Goal: Information Seeking & Learning: Learn about a topic

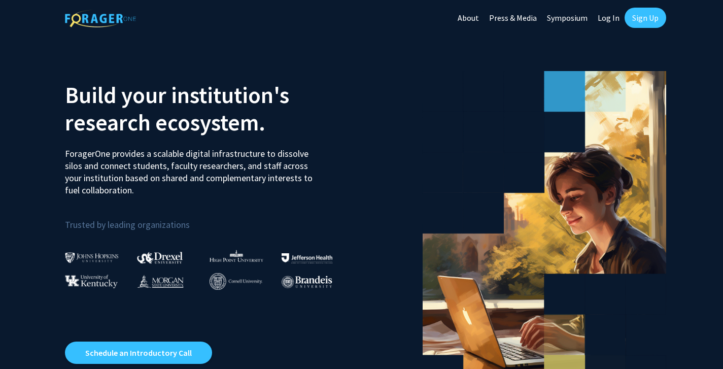
click at [606, 18] on link "Log In" at bounding box center [608, 17] width 32 height 35
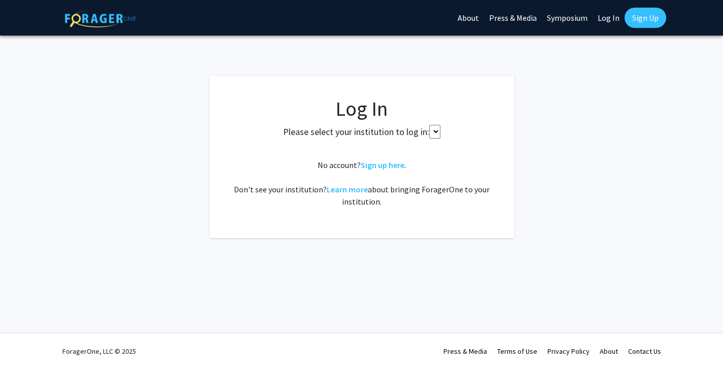
select select
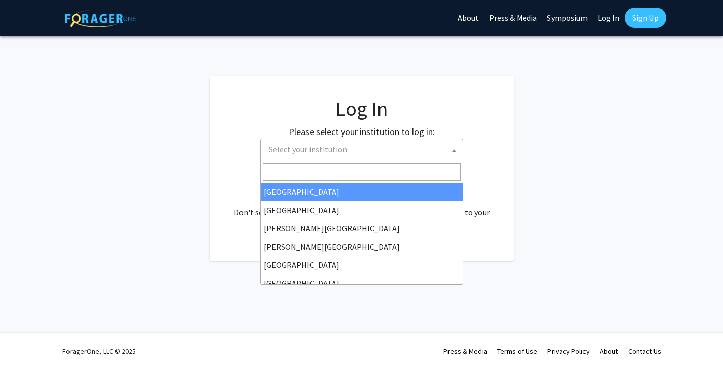
click at [358, 150] on span "Select your institution" at bounding box center [364, 149] width 198 height 21
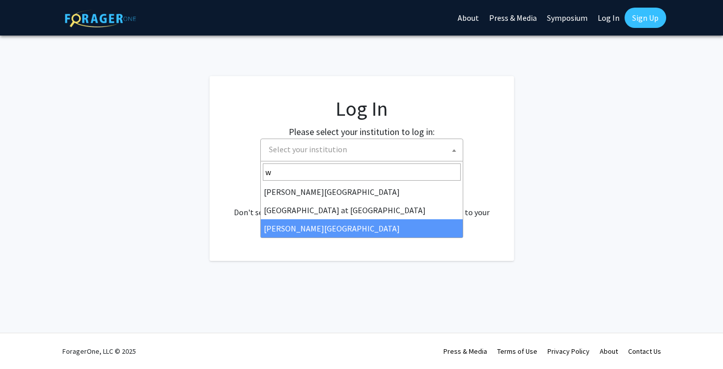
type input "w"
select select "21"
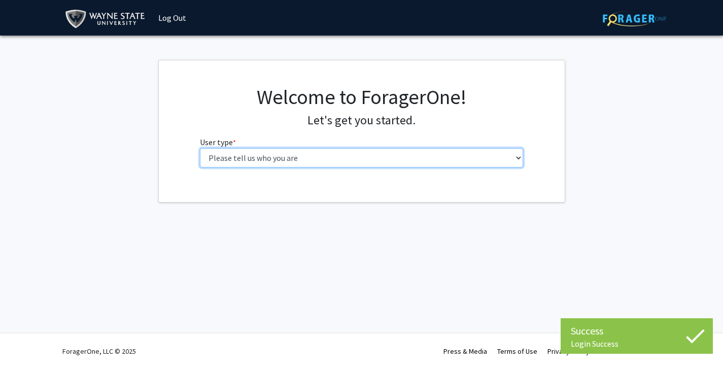
click at [262, 157] on select "Please tell us who you are Undergraduate Student Master's Student Doctoral Cand…" at bounding box center [361, 157] width 323 height 19
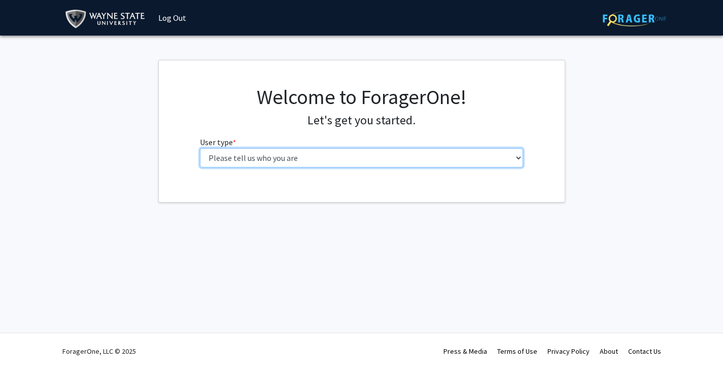
select select "3: doc"
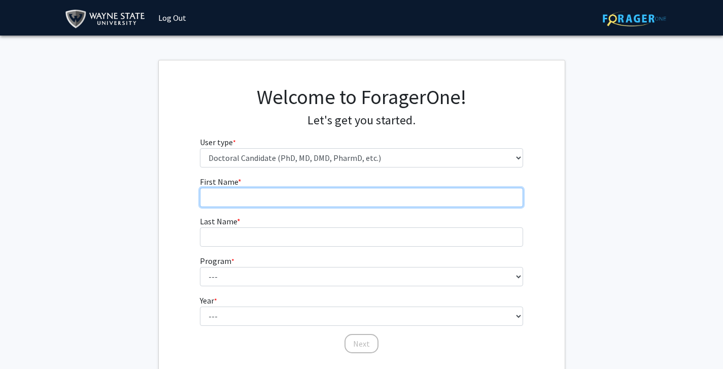
click at [297, 197] on input "First Name * required" at bounding box center [361, 197] width 323 height 19
type input "[PERSON_NAME]"
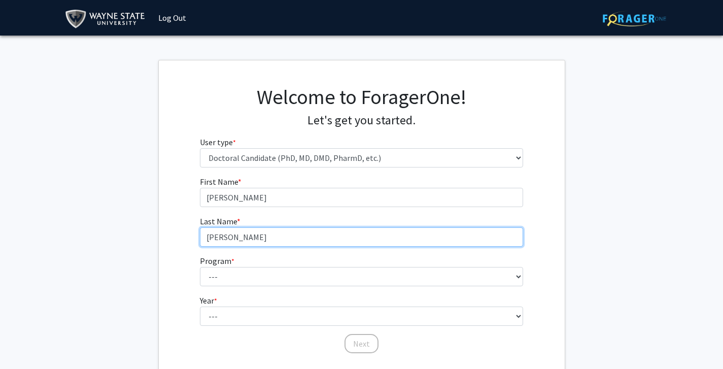
type input "[PERSON_NAME]"
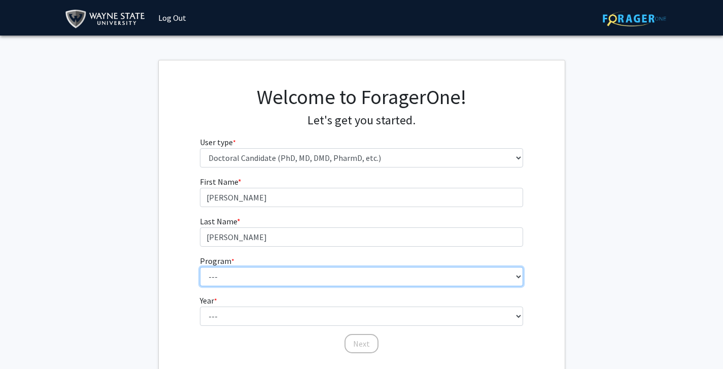
click at [217, 276] on select "--- Adult-Gerontology Acute Care Nurse Practitioner Adult-Gerontology Primary C…" at bounding box center [361, 276] width 323 height 19
select select "46: 728"
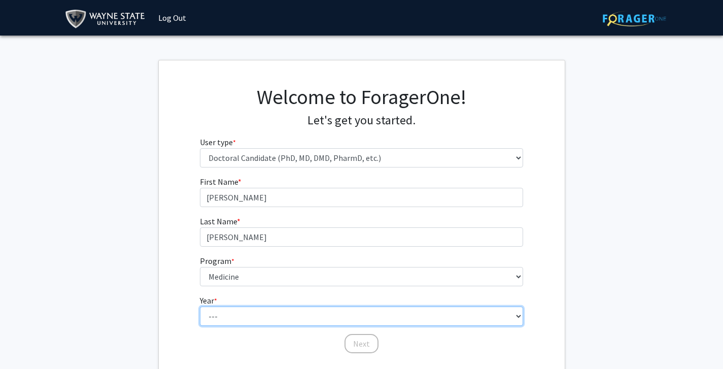
click at [227, 309] on select "--- First Year Second Year Third Year Fourth Year Fifth Year Sixth Year Seventh…" at bounding box center [361, 315] width 323 height 19
select select "3: third_year"
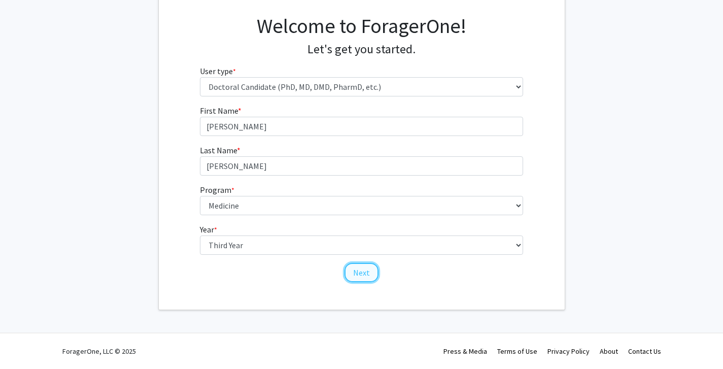
click at [364, 270] on button "Next" at bounding box center [361, 272] width 34 height 19
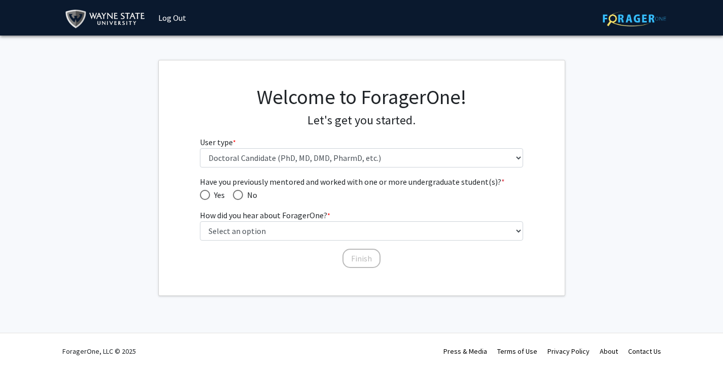
scroll to position [0, 0]
click at [241, 197] on span "Have you previously mentored and worked with one or more undergraduate student(…" at bounding box center [238, 195] width 10 height 10
click at [241, 197] on input "No" at bounding box center [238, 195] width 10 height 10
radio input "true"
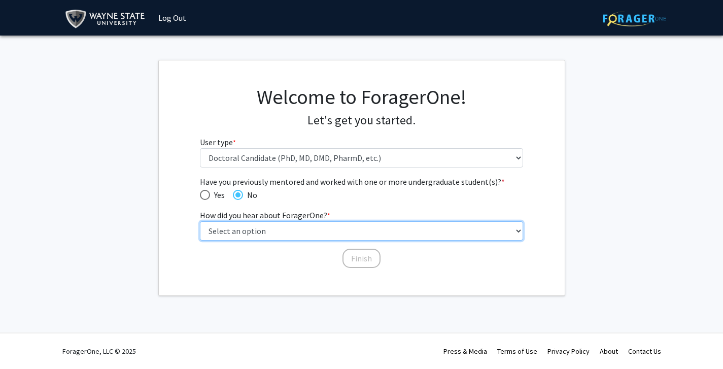
click at [238, 229] on select "Select an option Peer/student recommendation Faculty/staff recommendation Unive…" at bounding box center [361, 230] width 323 height 19
select select "3: university_website"
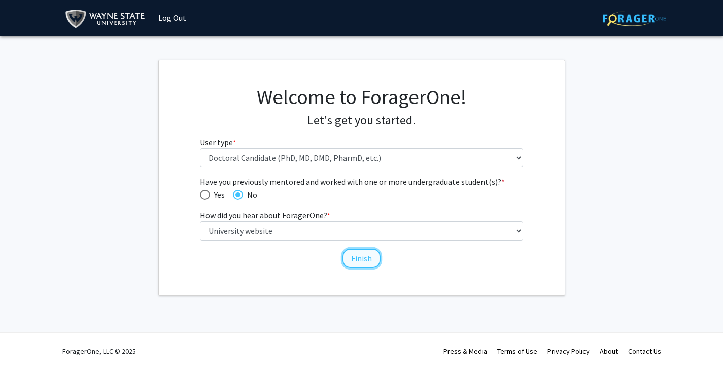
click at [357, 258] on button "Finish" at bounding box center [361, 257] width 38 height 19
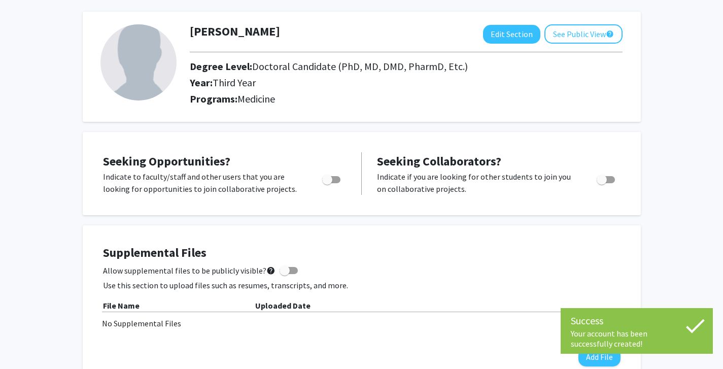
scroll to position [56, 0]
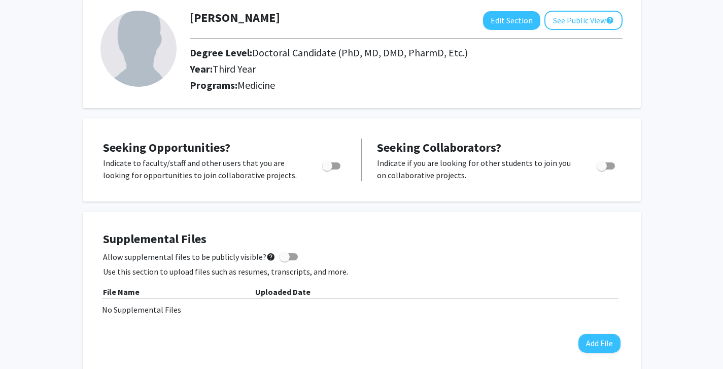
click at [328, 165] on span "Toggle" at bounding box center [327, 166] width 10 height 10
click at [327, 169] on input "Are you actively seeking opportunities?" at bounding box center [327, 169] width 1 height 1
checkbox input "true"
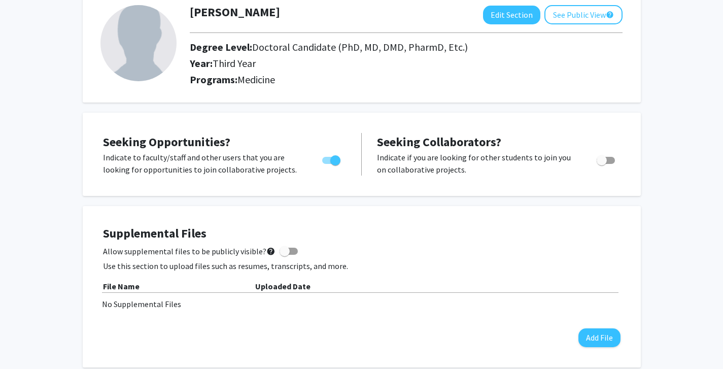
scroll to position [0, 0]
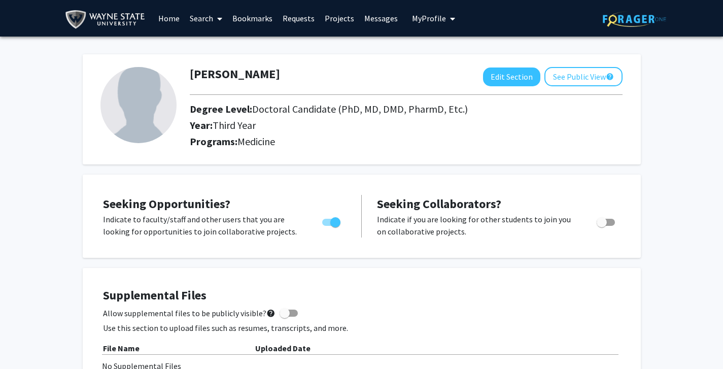
click at [337, 18] on link "Projects" at bounding box center [339, 18] width 40 height 35
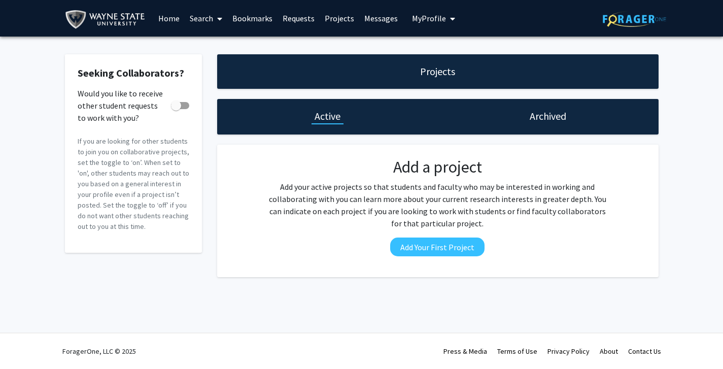
click at [250, 17] on link "Bookmarks" at bounding box center [252, 18] width 50 height 35
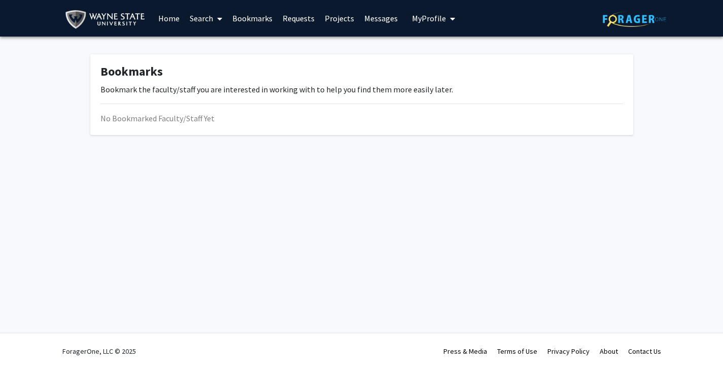
click at [191, 17] on link "Search" at bounding box center [206, 18] width 43 height 35
click at [221, 45] on span "Faculty/Staff" at bounding box center [222, 47] width 75 height 20
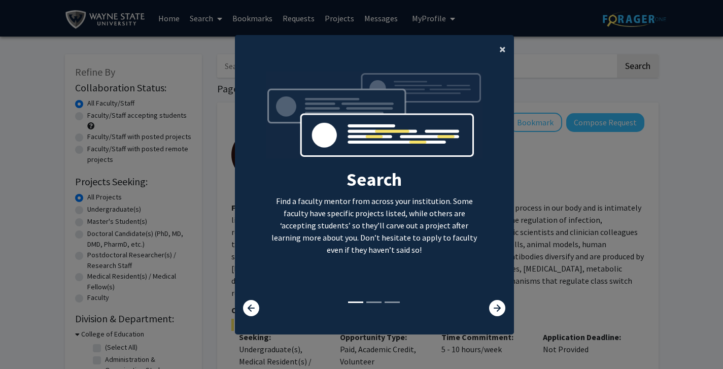
click at [502, 50] on span "×" at bounding box center [502, 49] width 7 height 16
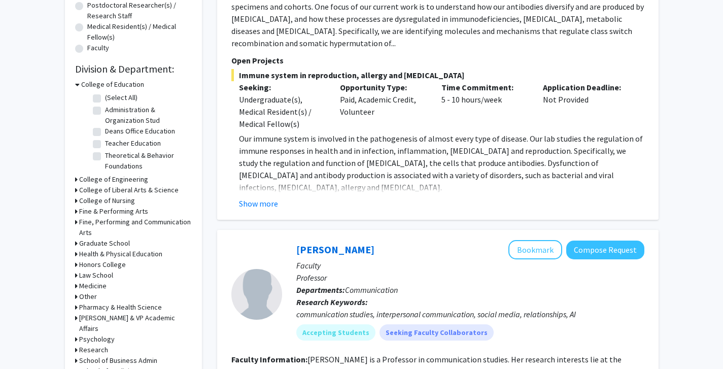
scroll to position [246, 0]
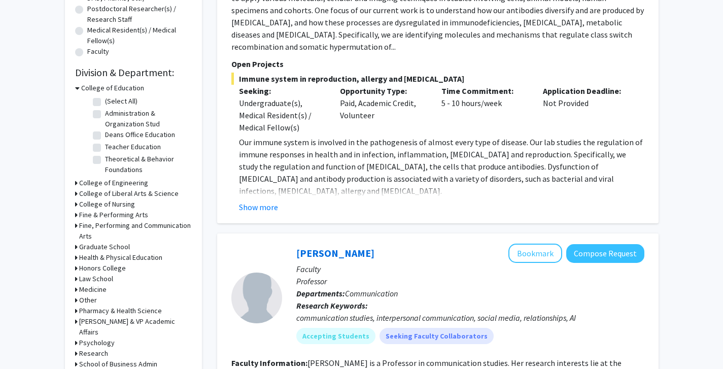
click at [77, 87] on icon at bounding box center [77, 88] width 5 height 11
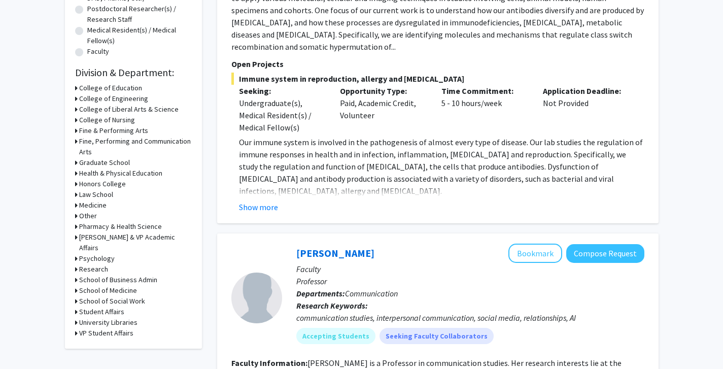
click at [76, 206] on icon at bounding box center [76, 205] width 3 height 11
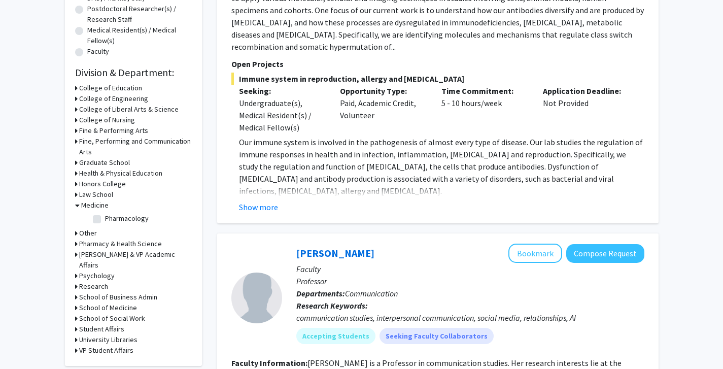
click at [105, 218] on label "Pharmacology" at bounding box center [127, 218] width 44 height 11
click at [105, 218] on input "Pharmacology" at bounding box center [108, 216] width 7 height 7
checkbox input "true"
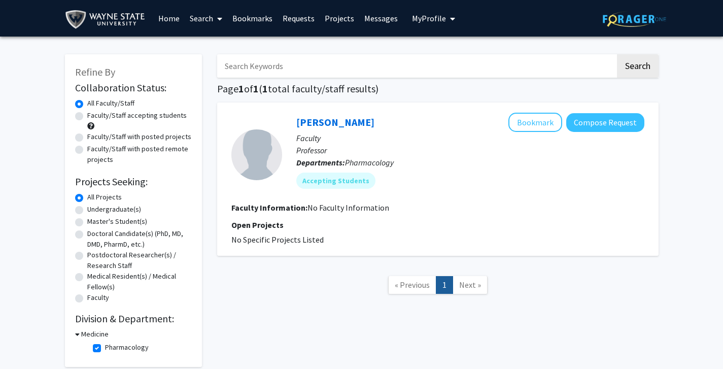
scroll to position [51, 0]
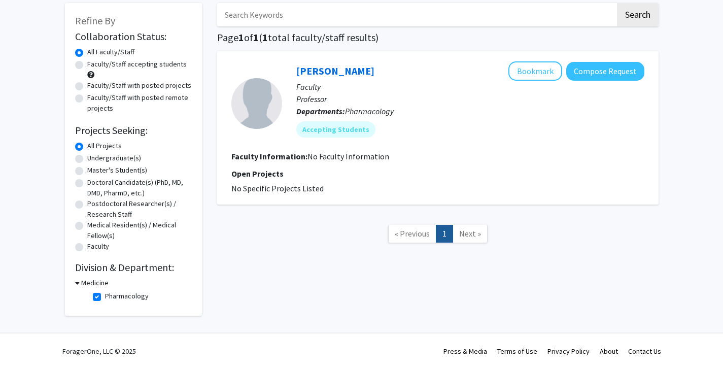
click at [87, 182] on label "Doctoral Candidate(s) (PhD, MD, DMD, PharmD, etc.)" at bounding box center [139, 187] width 104 height 21
click at [87, 182] on input "Doctoral Candidate(s) (PhD, MD, DMD, PharmD, etc.)" at bounding box center [90, 180] width 7 height 7
radio input "true"
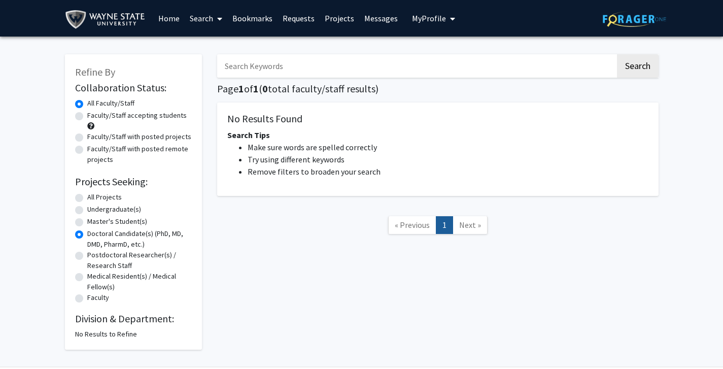
click at [87, 147] on label "Faculty/Staff with posted remote projects" at bounding box center [139, 153] width 104 height 21
click at [87, 147] on input "Faculty/Staff with posted remote projects" at bounding box center [90, 146] width 7 height 7
radio input "true"
click at [87, 106] on label "All Faculty/Staff" at bounding box center [110, 103] width 47 height 11
click at [87, 104] on input "All Faculty/Staff" at bounding box center [90, 101] width 7 height 7
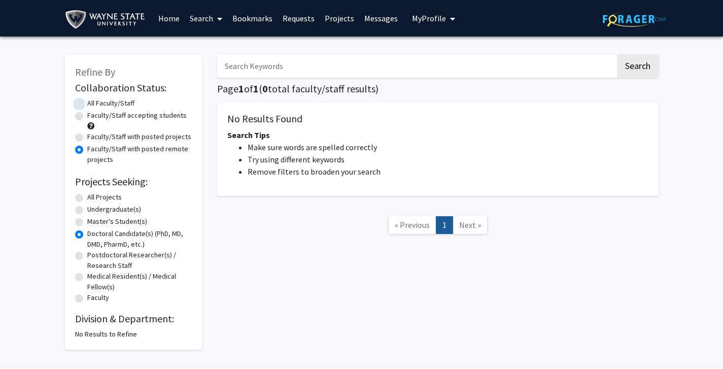
radio input "true"
click at [87, 196] on label "All Projects" at bounding box center [104, 197] width 34 height 11
click at [87, 196] on input "All Projects" at bounding box center [90, 195] width 7 height 7
radio input "true"
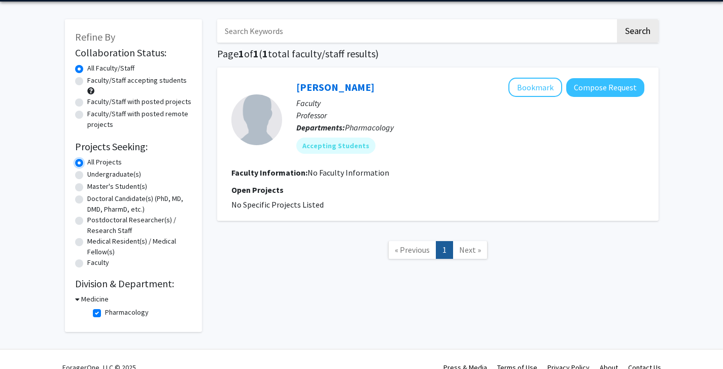
scroll to position [51, 0]
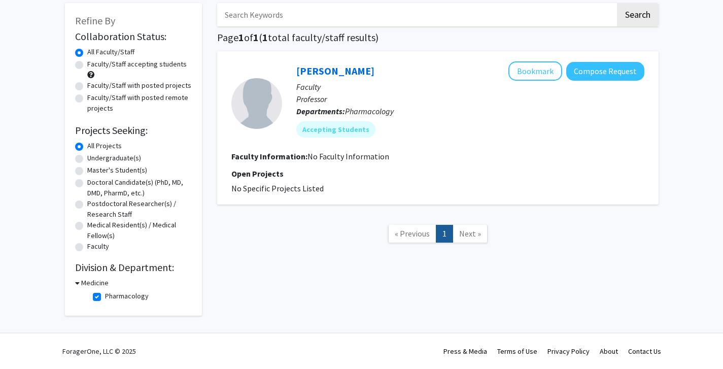
click at [105, 293] on label "Pharmacology" at bounding box center [127, 296] width 44 height 11
click at [105, 293] on input "Pharmacology" at bounding box center [108, 294] width 7 height 7
checkbox input "false"
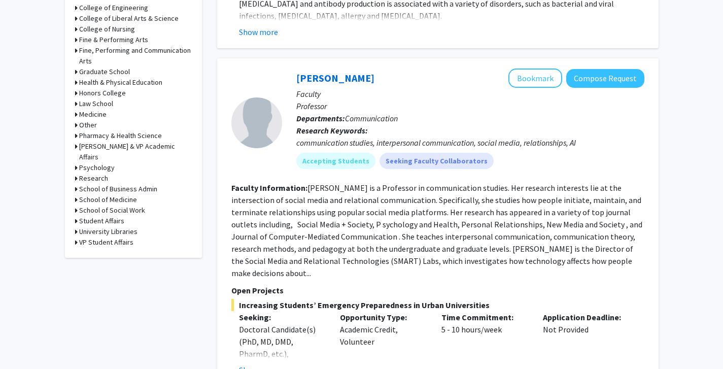
scroll to position [414, 0]
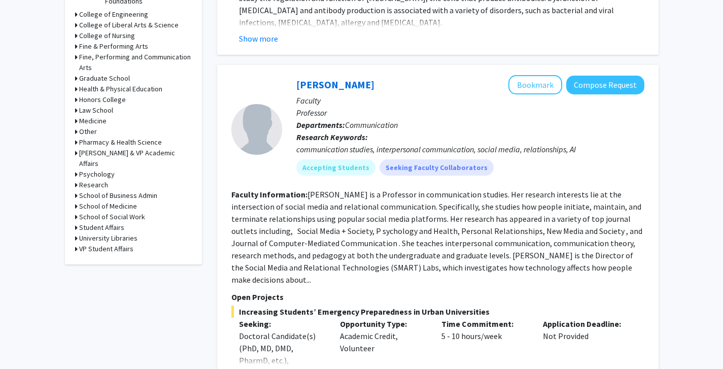
click at [95, 38] on h3 "College of Nursing" at bounding box center [107, 35] width 56 height 11
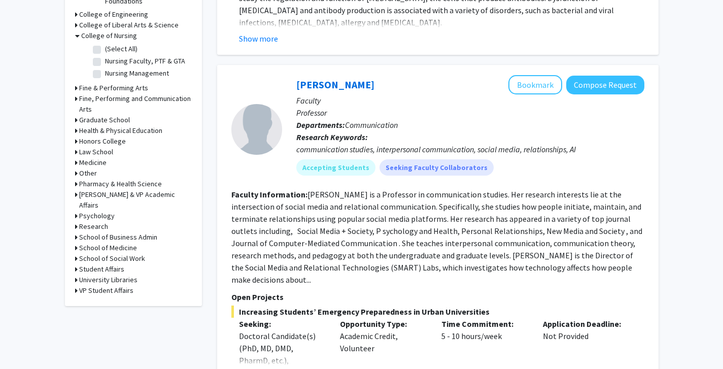
click at [105, 46] on label "(Select All)" at bounding box center [121, 49] width 32 height 11
click at [105, 46] on input "(Select All)" at bounding box center [108, 47] width 7 height 7
checkbox input "true"
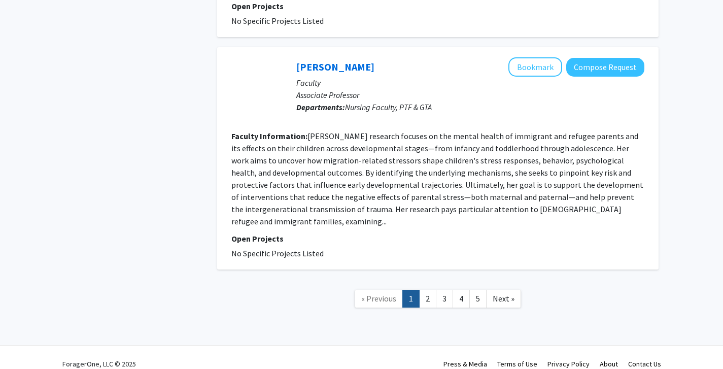
scroll to position [1598, 0]
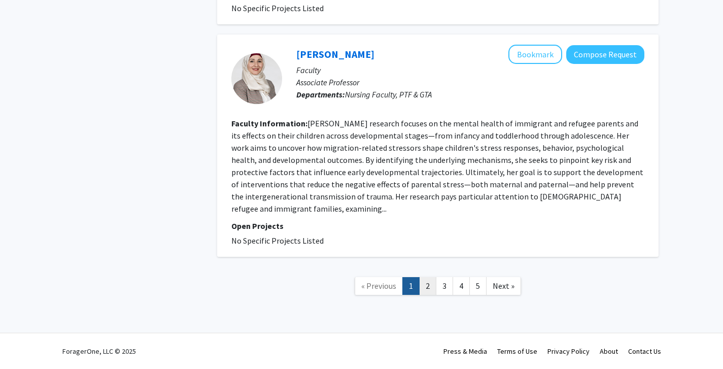
click at [425, 286] on link "2" at bounding box center [427, 286] width 17 height 18
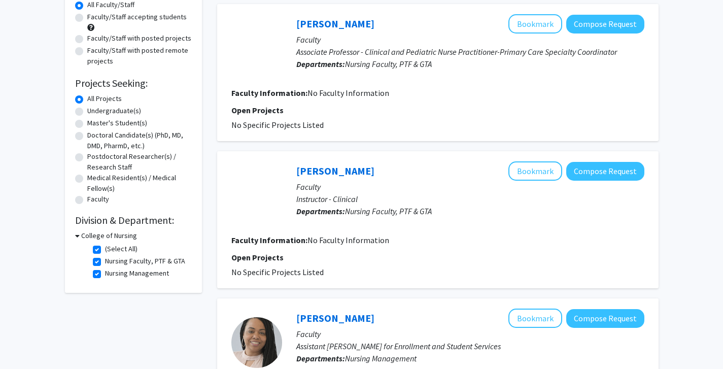
scroll to position [107, 0]
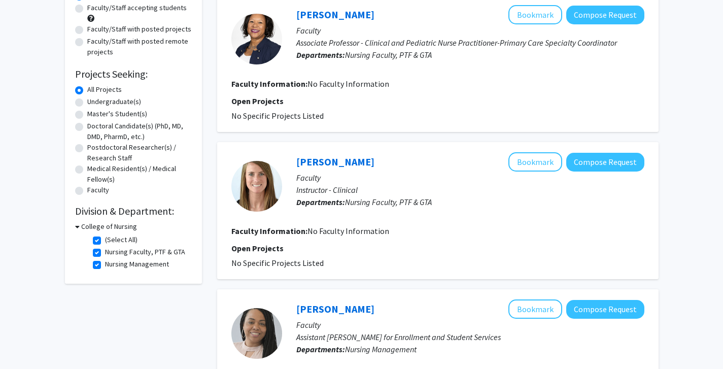
click at [80, 225] on div "College of Nursing" at bounding box center [133, 226] width 117 height 11
click at [78, 225] on icon at bounding box center [77, 226] width 5 height 11
click at [78, 225] on div "College of Nursing" at bounding box center [133, 226] width 117 height 11
click at [87, 227] on h3 "College of Nursing" at bounding box center [107, 226] width 56 height 11
click at [105, 239] on label "(Select All)" at bounding box center [121, 239] width 32 height 11
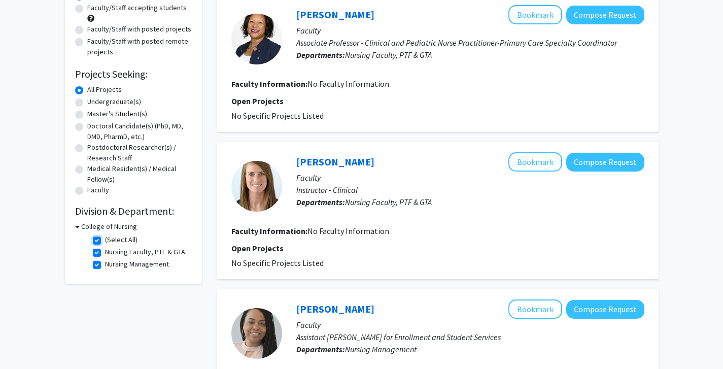
click at [105, 239] on input "(Select All)" at bounding box center [108, 237] width 7 height 7
checkbox input "false"
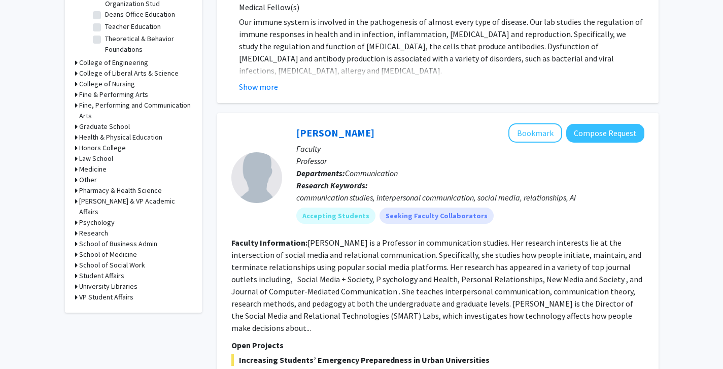
scroll to position [367, 0]
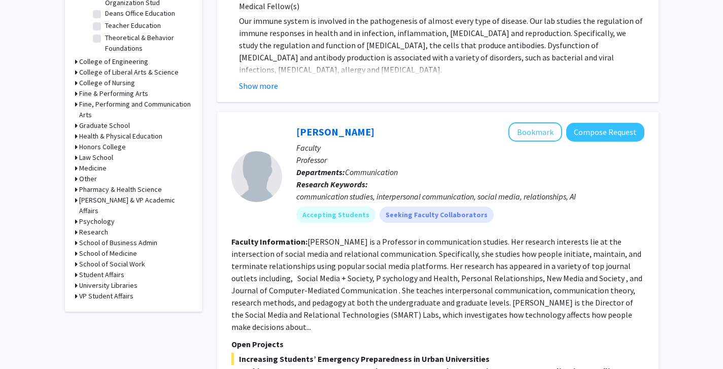
click at [90, 227] on h3 "Research" at bounding box center [93, 232] width 29 height 11
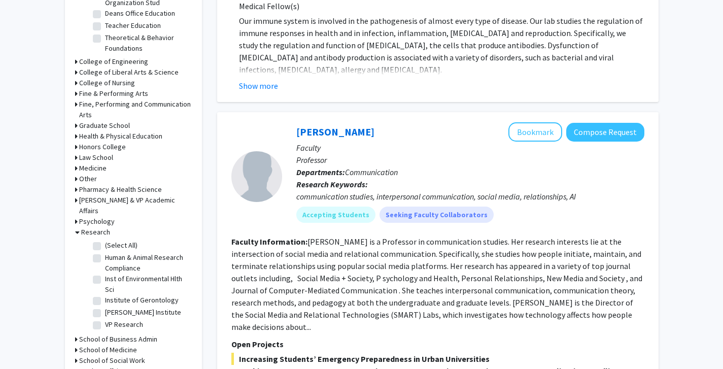
click at [104, 191] on h3 "Pharmacy & Health Science" at bounding box center [120, 189] width 83 height 11
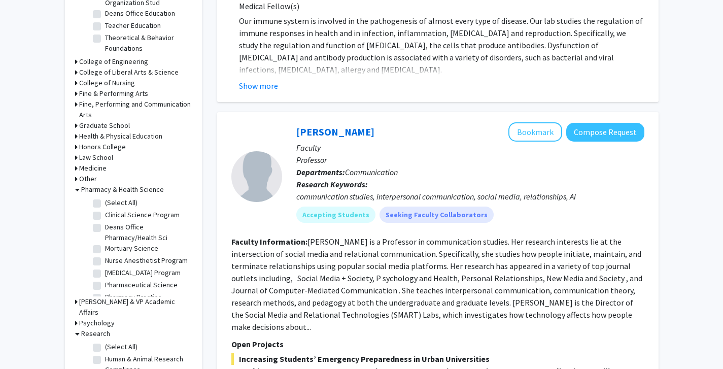
click at [105, 201] on label "(Select All)" at bounding box center [121, 202] width 32 height 11
click at [105, 201] on input "(Select All)" at bounding box center [108, 200] width 7 height 7
checkbox input "true"
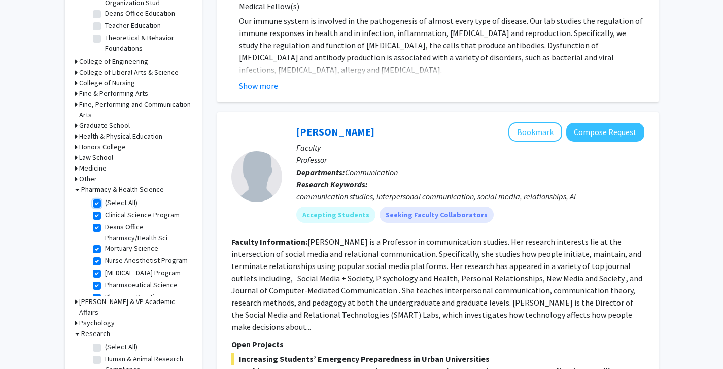
checkbox input "true"
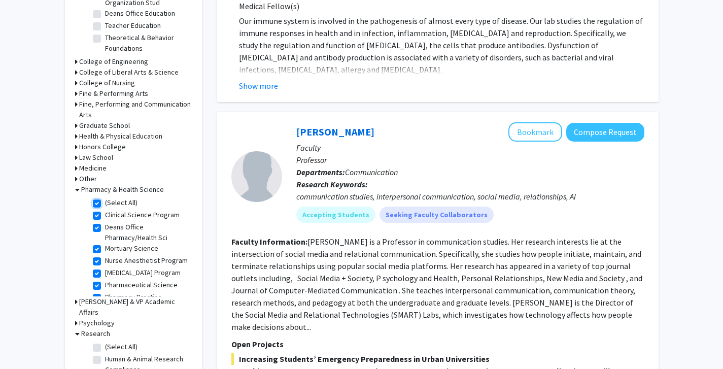
checkbox input "true"
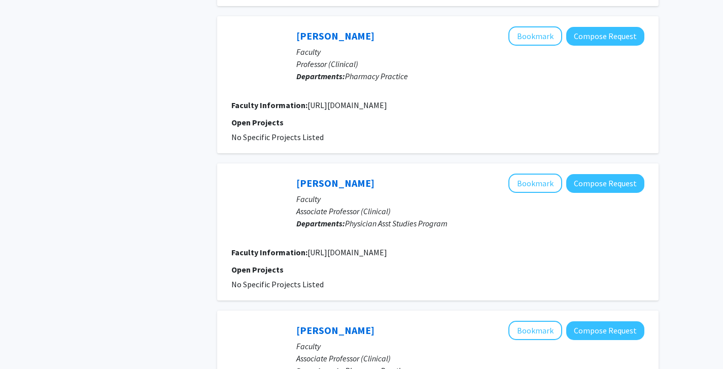
scroll to position [2011, 0]
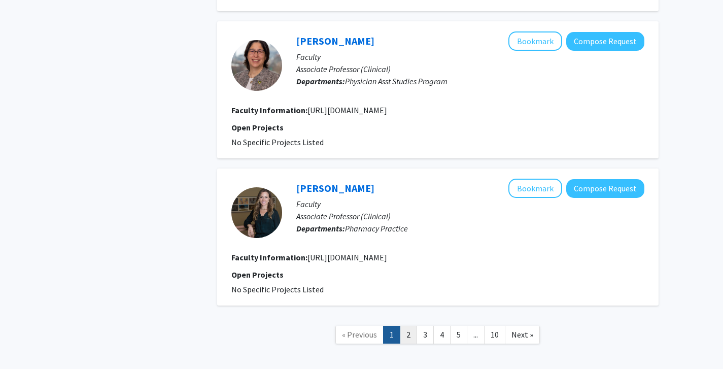
click at [408, 326] on link "2" at bounding box center [408, 335] width 17 height 18
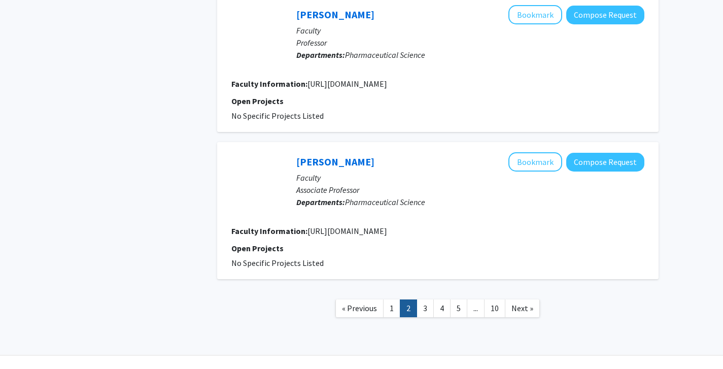
scroll to position [1391, 0]
